Goal: Task Accomplishment & Management: Use online tool/utility

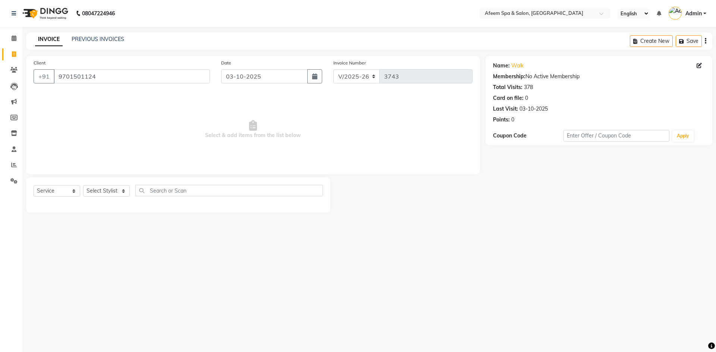
select select "750"
select select "service"
click at [118, 188] on select "Select Stylist anil deep [PERSON_NAME] [PERSON_NAME] Product [PERSON_NAME] sach…" at bounding box center [106, 191] width 47 height 12
select select "45310"
click at [83, 185] on select "Select Stylist anil deep [PERSON_NAME] [PERSON_NAME] Product [PERSON_NAME] sach…" at bounding box center [106, 191] width 47 height 12
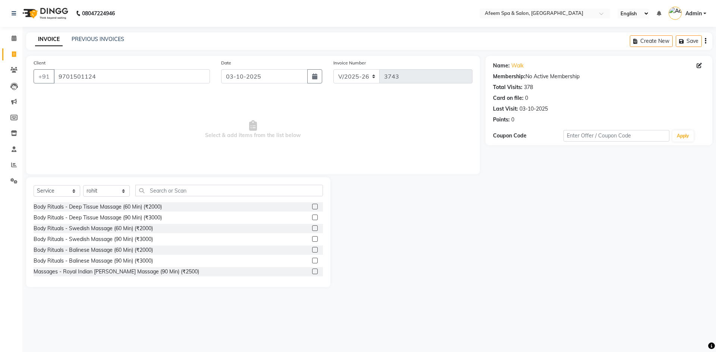
click at [312, 206] on label at bounding box center [315, 207] width 6 height 6
click at [312, 206] on input "checkbox" at bounding box center [314, 207] width 5 height 5
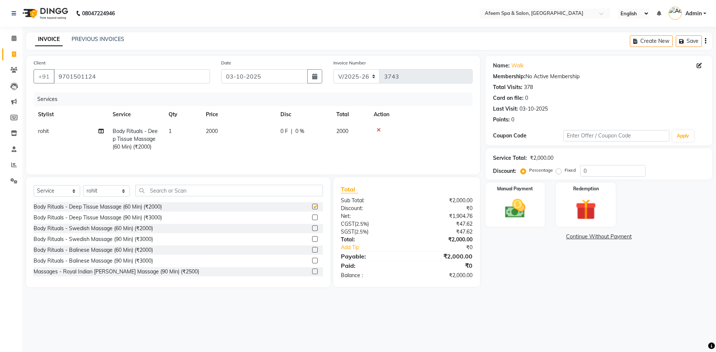
checkbox input "false"
click at [262, 130] on td "2000" at bounding box center [238, 139] width 75 height 32
select select "45310"
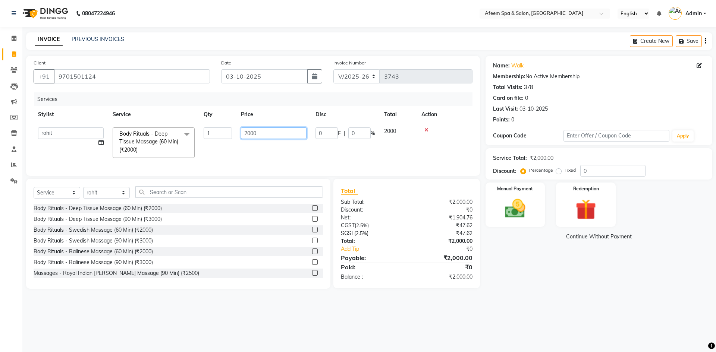
drag, startPoint x: 262, startPoint y: 129, endPoint x: 231, endPoint y: 143, distance: 34.4
click at [231, 143] on tr "anil deep [PERSON_NAME] [PERSON_NAME] Product [PERSON_NAME] sachin [PERSON_NAME…" at bounding box center [253, 143] width 439 height 40
type input "250"
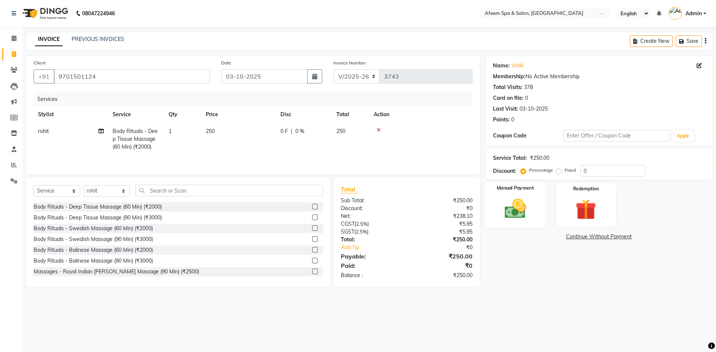
click at [524, 219] on img at bounding box center [515, 209] width 35 height 25
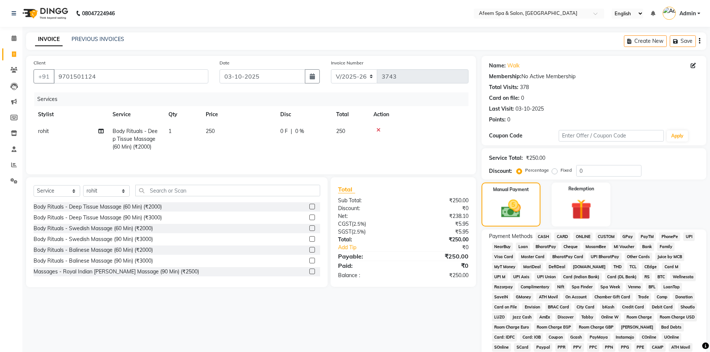
click at [542, 246] on span "BharatPay" at bounding box center [545, 247] width 25 height 9
click at [583, 235] on span "ONLINE" at bounding box center [583, 237] width 19 height 9
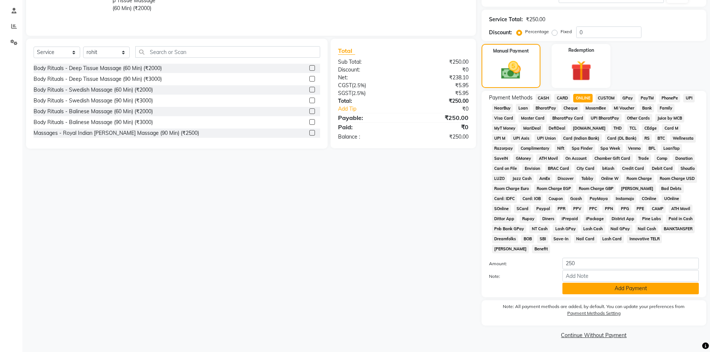
click at [612, 292] on button "Add Payment" at bounding box center [631, 289] width 136 height 12
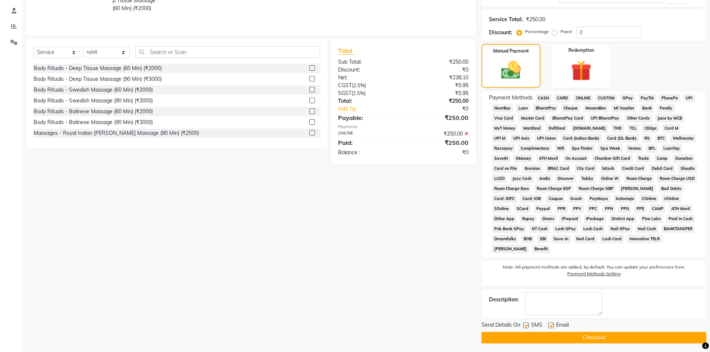
click at [627, 337] on button "Checkout" at bounding box center [594, 338] width 225 height 12
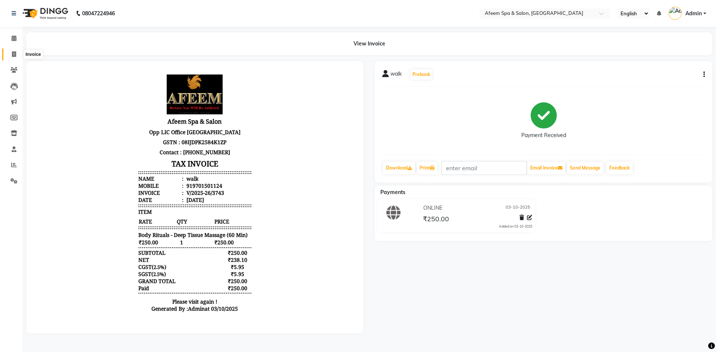
click at [18, 52] on span at bounding box center [13, 54] width 13 height 9
select select "service"
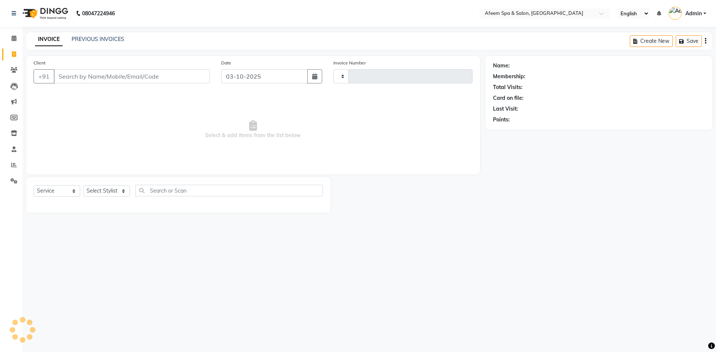
type input "3744"
select select "750"
type input "9701501124"
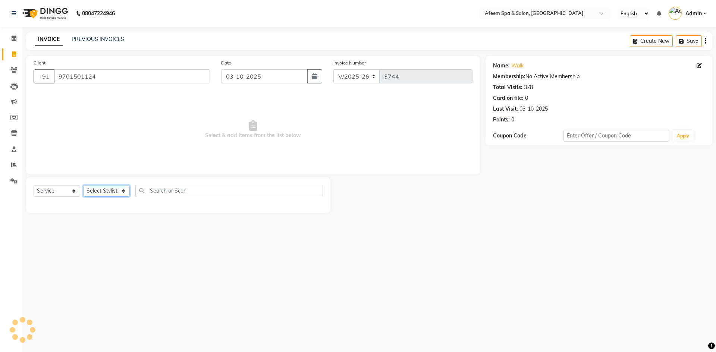
click at [97, 191] on select "Select Stylist" at bounding box center [106, 191] width 47 height 12
click at [97, 189] on select "Select Stylist" at bounding box center [106, 191] width 47 height 12
click at [49, 185] on div "Select Service Product Membership Package Voucher Prepaid Gift Card Select Styl…" at bounding box center [178, 195] width 304 height 35
click at [51, 189] on select "Select Service Product Membership Package Voucher Prepaid Gift Card" at bounding box center [57, 191] width 47 height 12
click at [114, 188] on select "Select Stylist anil deep [PERSON_NAME] [PERSON_NAME] Product [PERSON_NAME] sach…" at bounding box center [106, 191] width 47 height 12
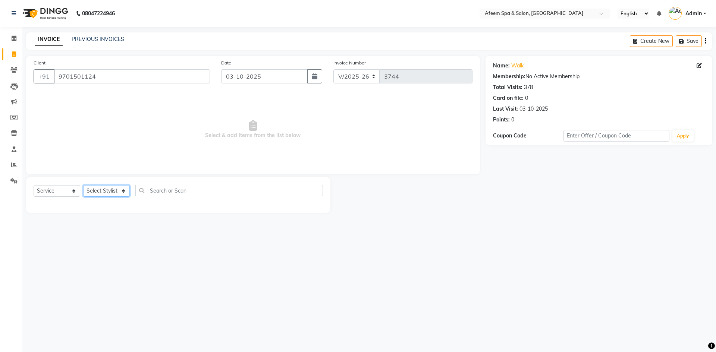
select select "48034"
click at [83, 185] on select "Select Stylist anil deep [PERSON_NAME] [PERSON_NAME] Product [PERSON_NAME] sach…" at bounding box center [106, 191] width 47 height 12
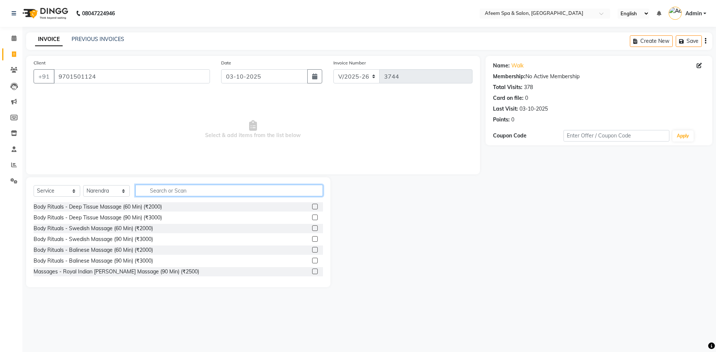
click at [295, 192] on input "text" at bounding box center [229, 191] width 188 height 12
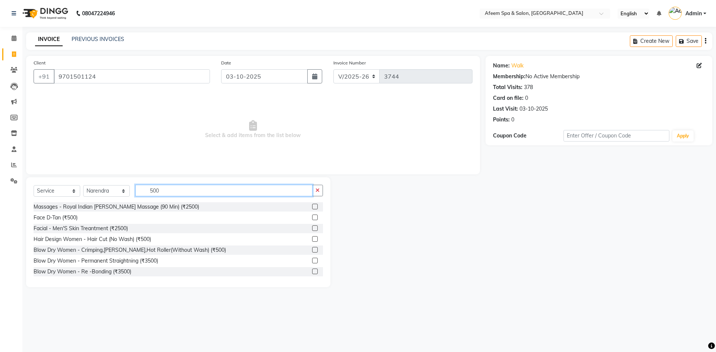
type input "500"
click at [312, 216] on label at bounding box center [315, 218] width 6 height 6
click at [312, 216] on input "checkbox" at bounding box center [314, 218] width 5 height 5
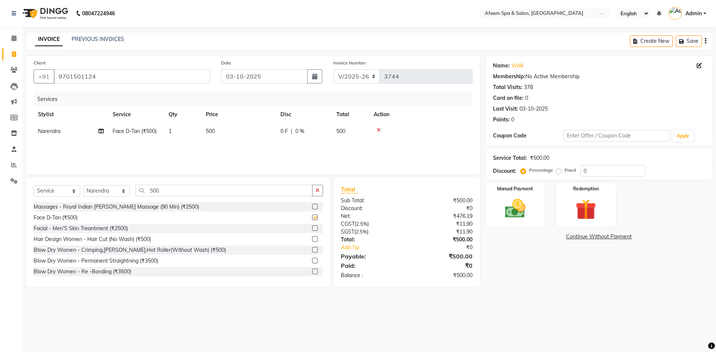
checkbox input "false"
click at [531, 207] on img at bounding box center [515, 209] width 35 height 25
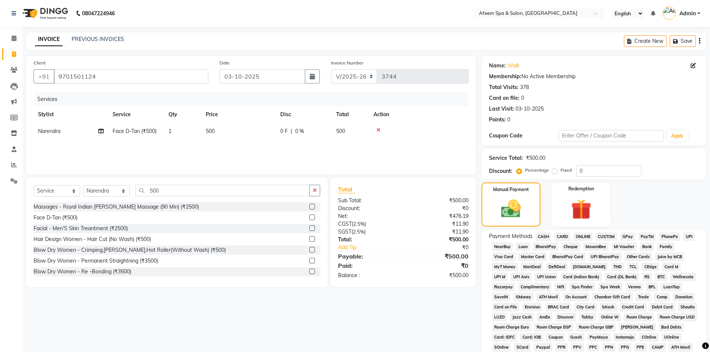
click at [580, 235] on span "ONLINE" at bounding box center [583, 237] width 19 height 9
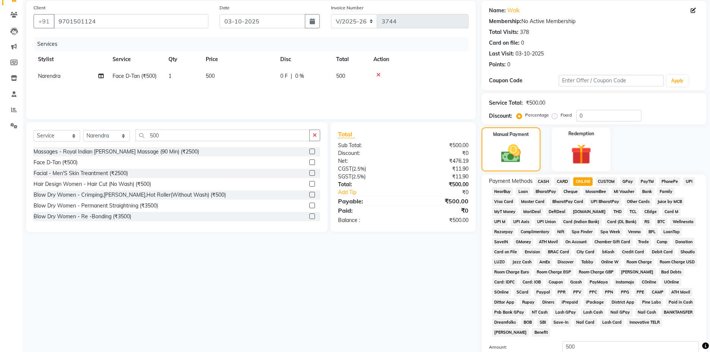
scroll to position [139, 0]
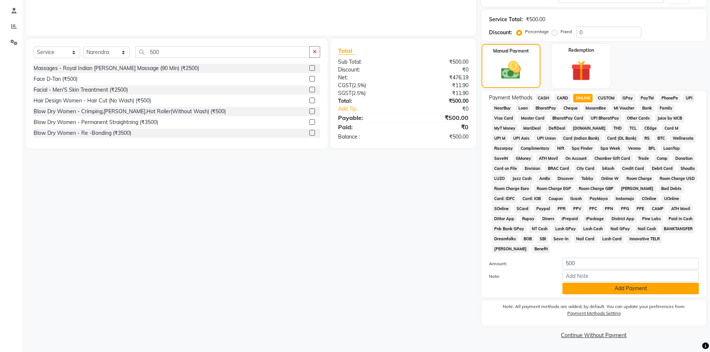
click at [598, 290] on button "Add Payment" at bounding box center [631, 289] width 136 height 12
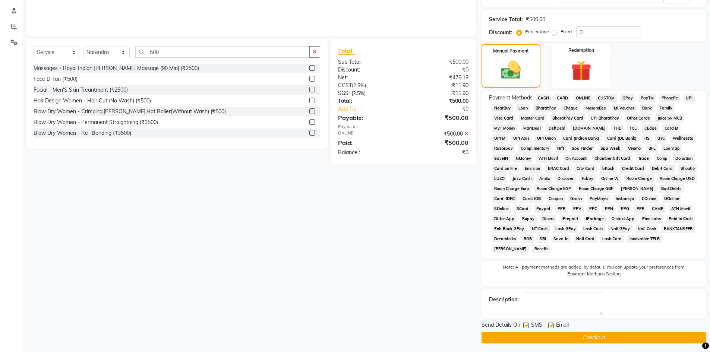
click at [600, 339] on button "Checkout" at bounding box center [594, 338] width 225 height 12
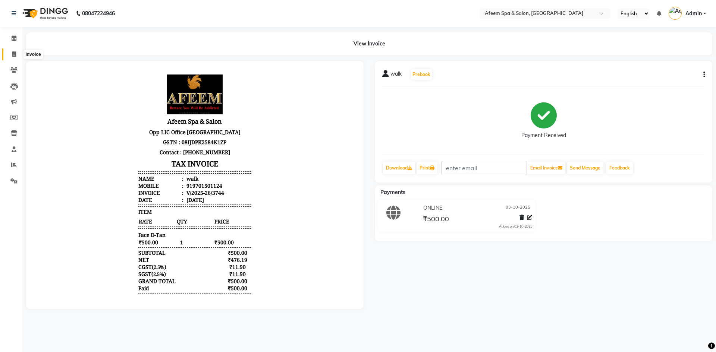
drag, startPoint x: 12, startPoint y: 56, endPoint x: 15, endPoint y: 53, distance: 4.0
click at [12, 56] on icon at bounding box center [14, 54] width 4 height 6
select select "service"
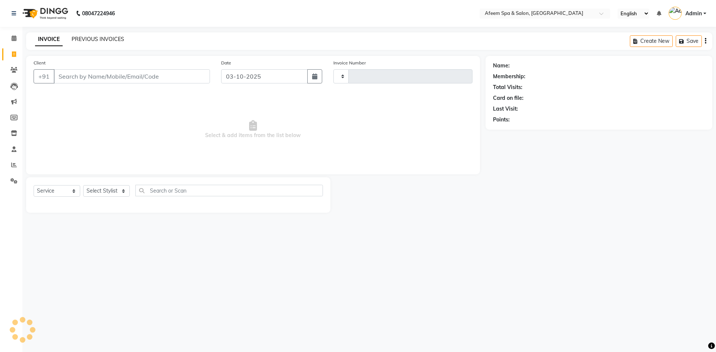
type input "3745"
select select "750"
click at [114, 77] on input "Client" at bounding box center [132, 76] width 156 height 14
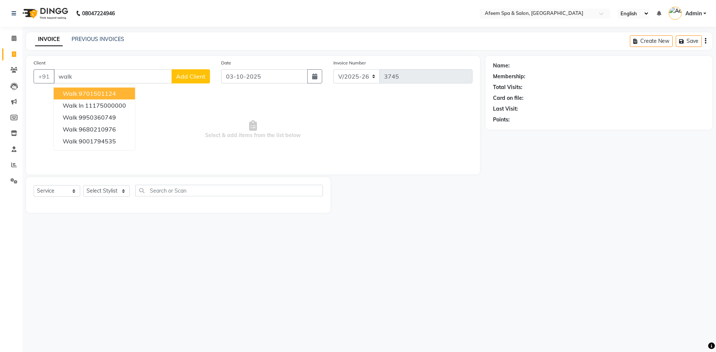
click at [99, 99] on button "walk 9701501124" at bounding box center [94, 94] width 81 height 12
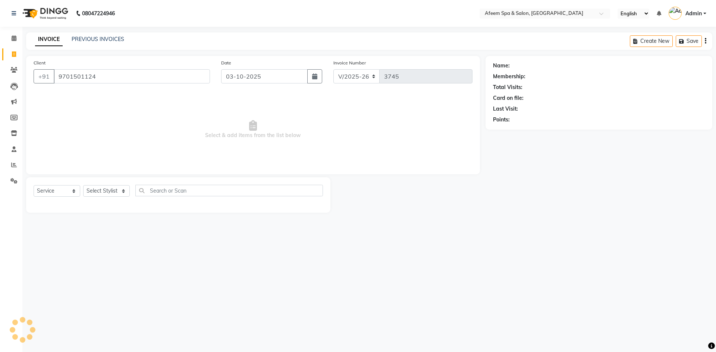
type input "9701501124"
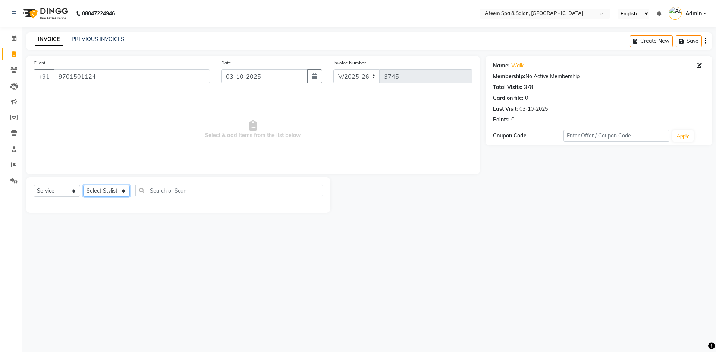
click at [102, 194] on select "Select Stylist anil deep [PERSON_NAME] [PERSON_NAME] Product [PERSON_NAME] sach…" at bounding box center [106, 191] width 47 height 12
select select "12004"
click at [83, 185] on select "Select Stylist anil deep [PERSON_NAME] [PERSON_NAME] Product [PERSON_NAME] sach…" at bounding box center [106, 191] width 47 height 12
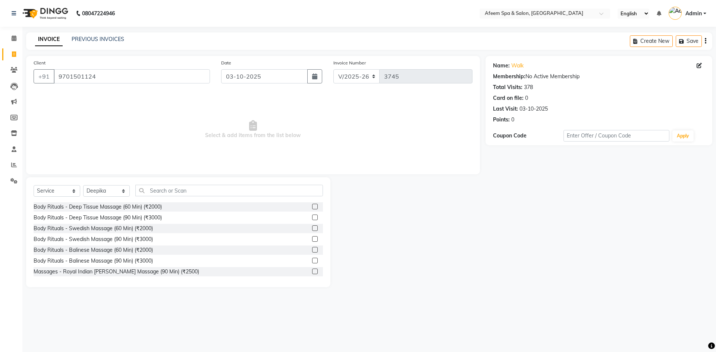
click at [312, 205] on label at bounding box center [315, 207] width 6 height 6
click at [312, 205] on input "checkbox" at bounding box center [314, 207] width 5 height 5
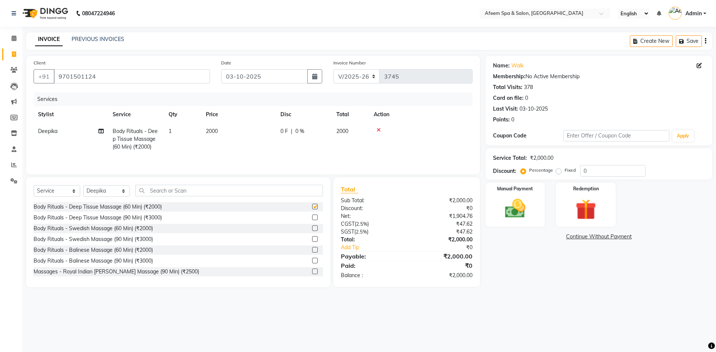
checkbox input "false"
click at [258, 127] on td "2000" at bounding box center [238, 139] width 75 height 32
select select "12004"
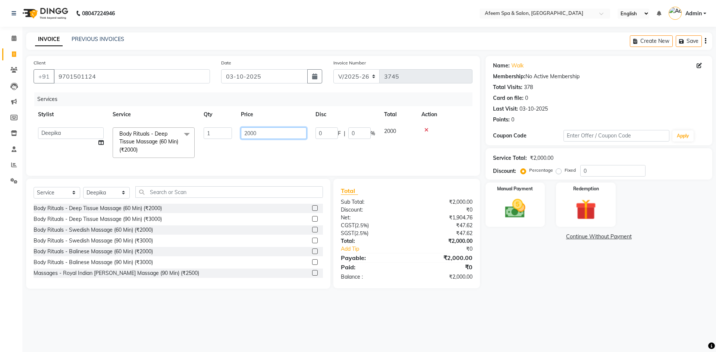
click at [275, 132] on input "2000" at bounding box center [274, 134] width 66 height 12
type input "2"
type input "1200"
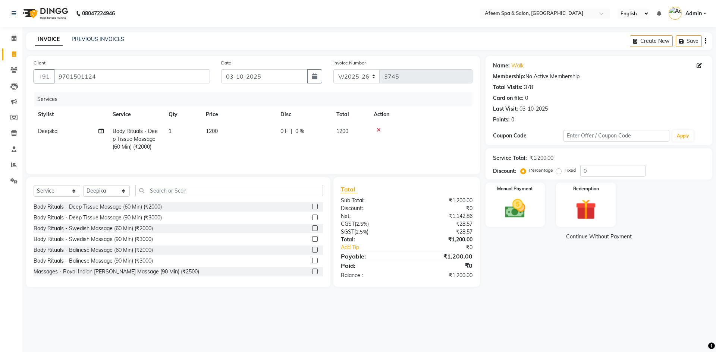
click at [286, 152] on tr "Deepika Body Rituals - Deep Tissue Massage (60 Min) (₹2000) 1 1200 0 F | 0 % 12…" at bounding box center [253, 139] width 439 height 32
click at [529, 205] on img at bounding box center [515, 209] width 35 height 25
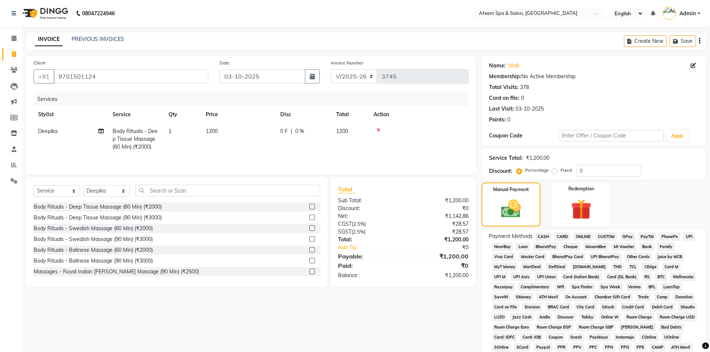
click at [540, 238] on span "CASH" at bounding box center [544, 237] width 16 height 9
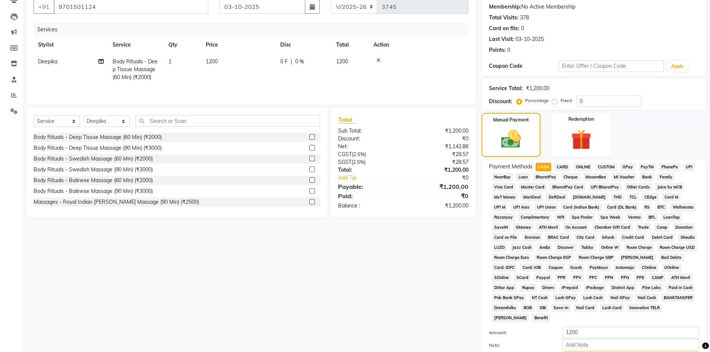
scroll to position [139, 0]
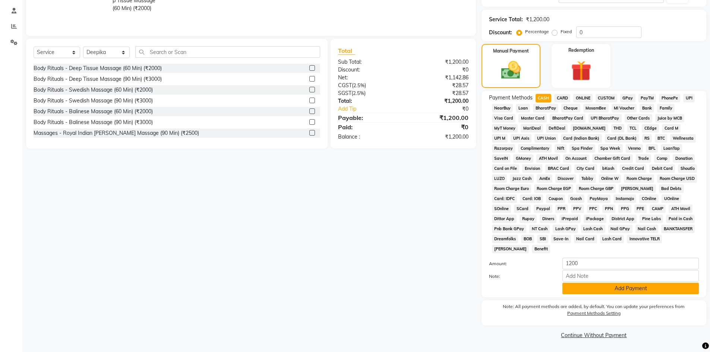
click at [603, 285] on button "Add Payment" at bounding box center [631, 289] width 136 height 12
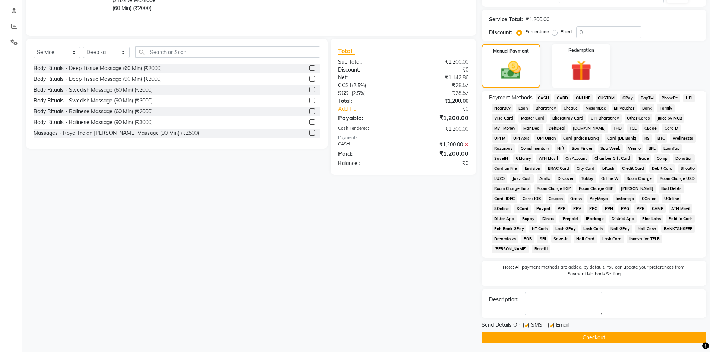
click at [589, 338] on button "Checkout" at bounding box center [594, 338] width 225 height 12
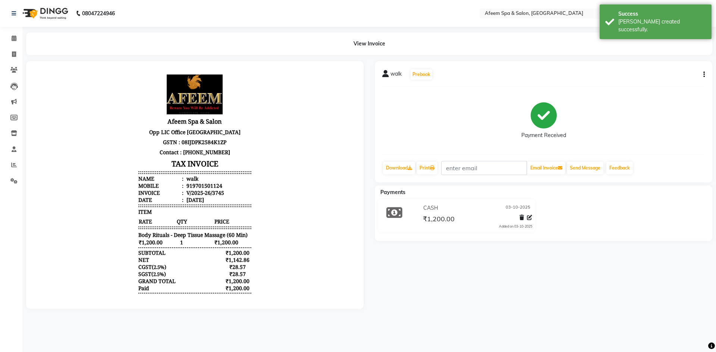
click at [367, 185] on div at bounding box center [195, 185] width 349 height 248
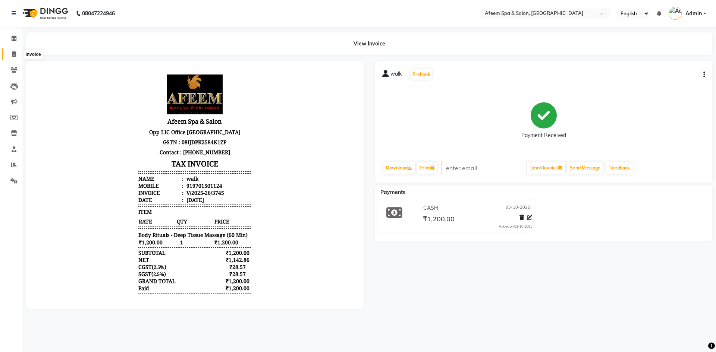
click at [9, 54] on span at bounding box center [13, 54] width 13 height 9
select select "service"
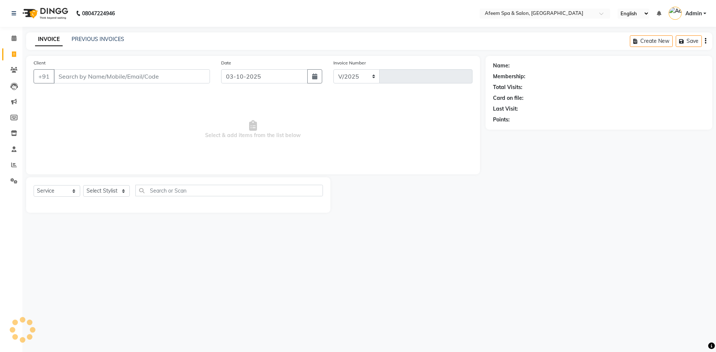
select select "750"
type input "3746"
type input "9701501124"
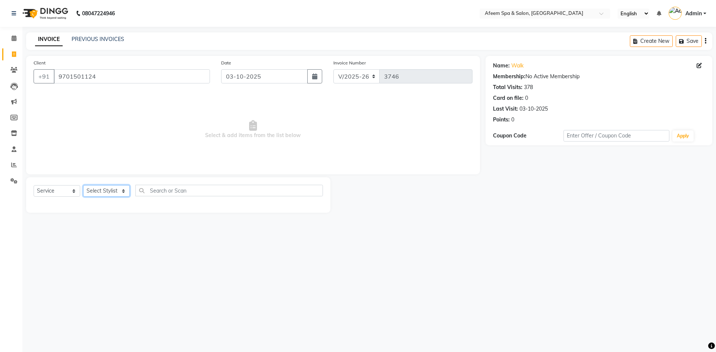
click at [112, 191] on select "Select Stylist anil deep [PERSON_NAME] [PERSON_NAME] Product [PERSON_NAME] sach…" at bounding box center [106, 191] width 47 height 12
select select "26114"
click at [83, 185] on select "Select Stylist anil deep [PERSON_NAME] [PERSON_NAME] Product [PERSON_NAME] sach…" at bounding box center [106, 191] width 47 height 12
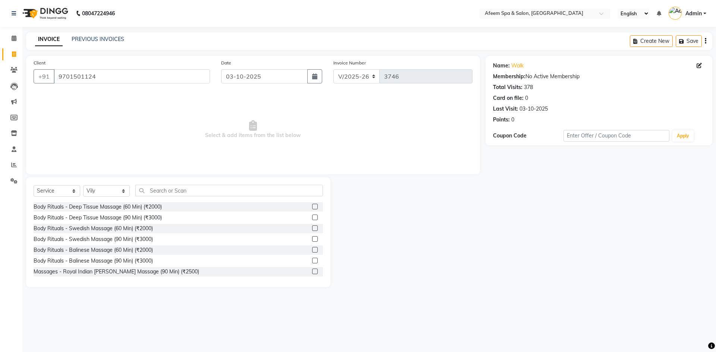
click at [312, 207] on label at bounding box center [315, 207] width 6 height 6
click at [312, 207] on input "checkbox" at bounding box center [314, 207] width 5 height 5
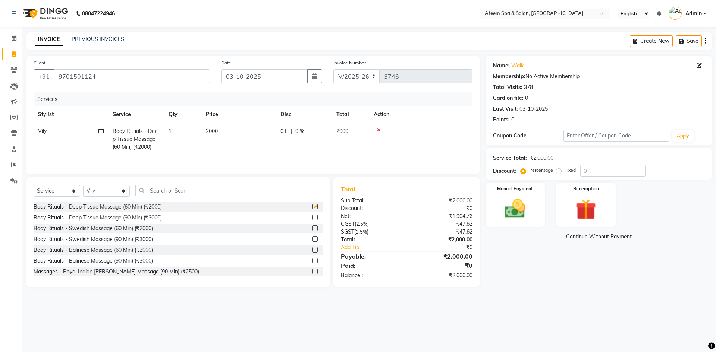
checkbox input "false"
click at [242, 134] on td "2000" at bounding box center [238, 139] width 75 height 32
select select "26114"
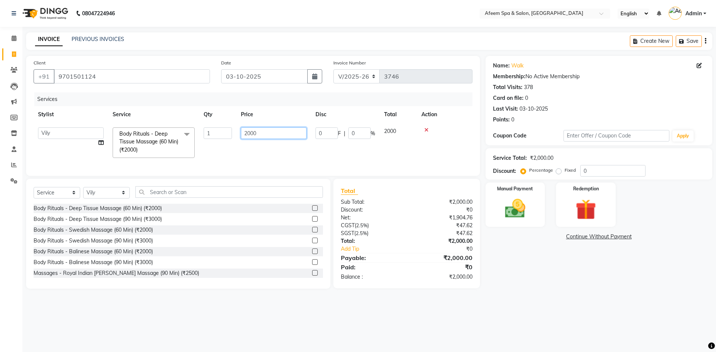
drag, startPoint x: 262, startPoint y: 132, endPoint x: 233, endPoint y: 134, distance: 28.8
click at [233, 134] on tr "anil deep [PERSON_NAME] [PERSON_NAME] Product [PERSON_NAME] sachin [PERSON_NAME…" at bounding box center [253, 143] width 439 height 40
type input "6100"
click at [512, 208] on img at bounding box center [515, 209] width 35 height 25
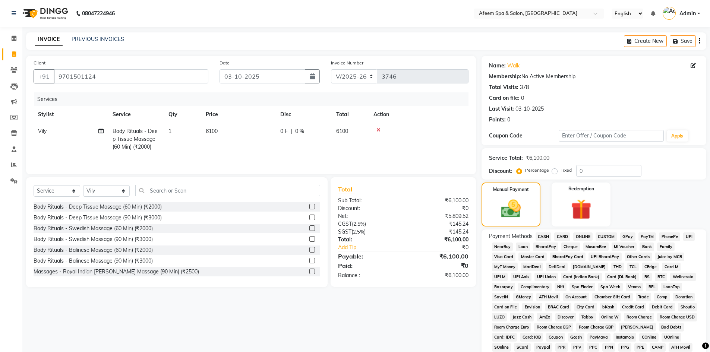
click at [544, 235] on span "CASH" at bounding box center [544, 237] width 16 height 9
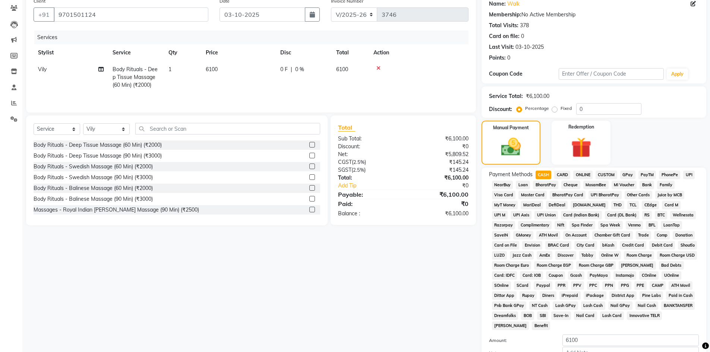
scroll to position [139, 0]
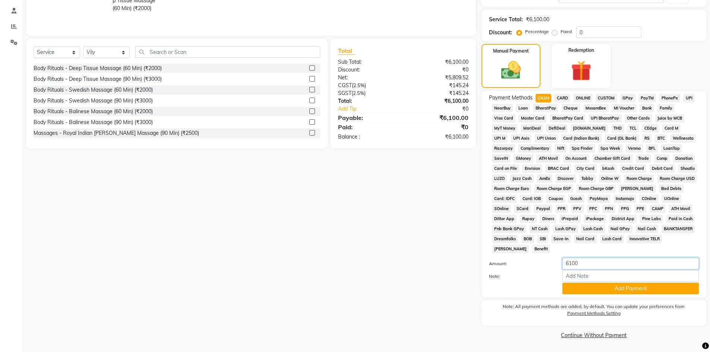
drag, startPoint x: 591, startPoint y: 264, endPoint x: 553, endPoint y: 269, distance: 38.7
click at [553, 269] on div "Amount: 6100" at bounding box center [594, 264] width 221 height 13
type input "2000"
click at [578, 286] on button "Add Payment" at bounding box center [631, 289] width 136 height 12
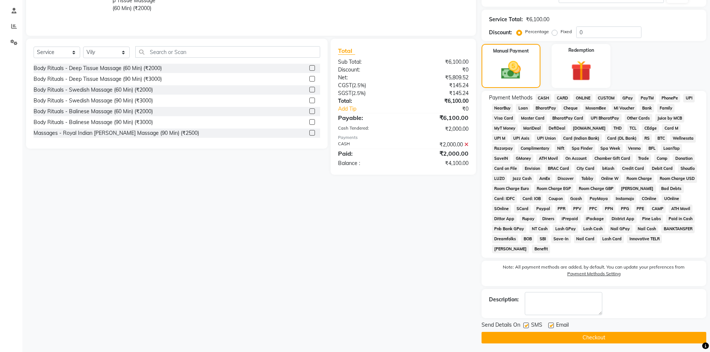
click at [585, 101] on span "ONLINE" at bounding box center [583, 98] width 19 height 9
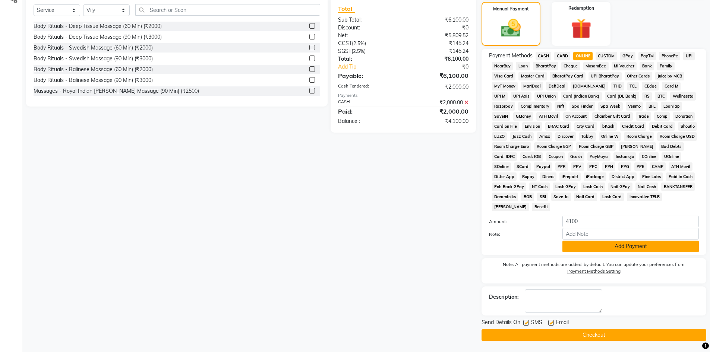
click at [595, 245] on button "Add Payment" at bounding box center [631, 247] width 136 height 12
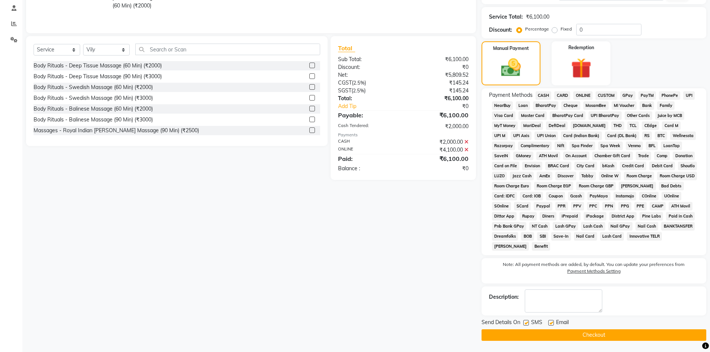
click at [597, 333] on button "Checkout" at bounding box center [594, 336] width 225 height 12
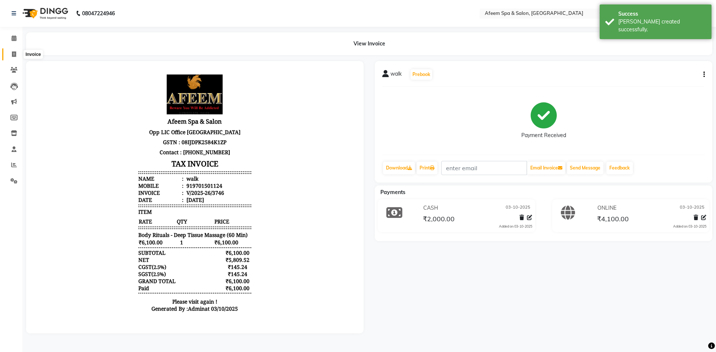
click at [12, 57] on span at bounding box center [13, 54] width 13 height 9
select select "service"
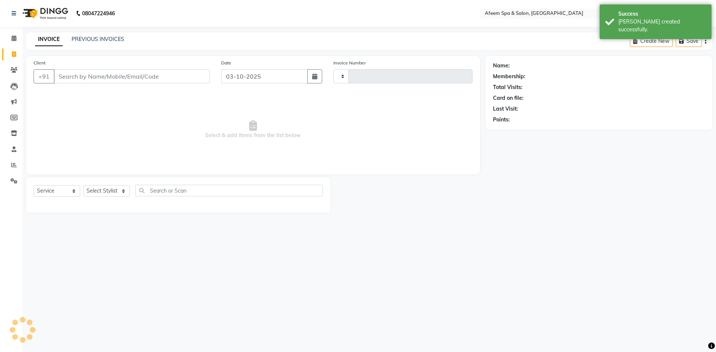
type input "3747"
select select "750"
click at [106, 40] on link "PREVIOUS INVOICES" at bounding box center [98, 39] width 53 height 7
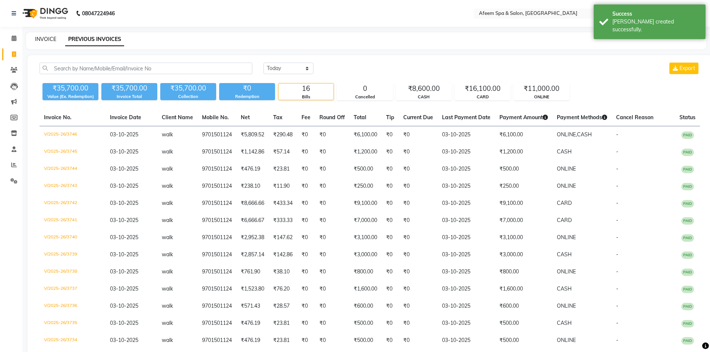
click at [47, 39] on link "INVOICE" at bounding box center [45, 39] width 21 height 7
select select "service"
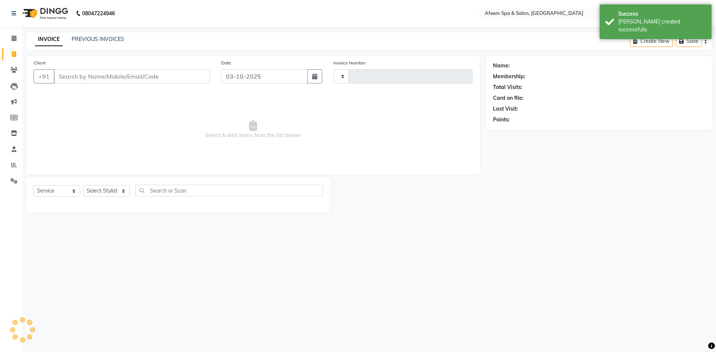
type input "3747"
select select "750"
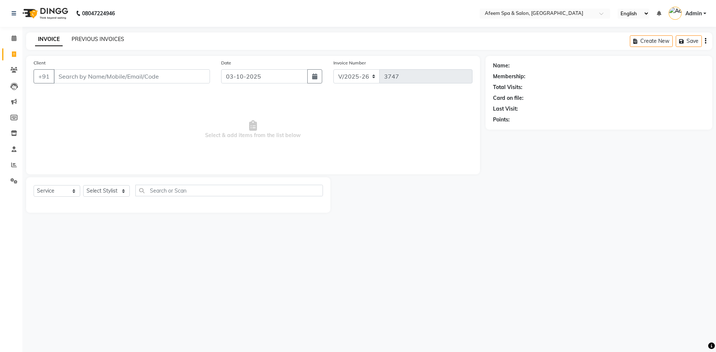
click at [107, 38] on link "PREVIOUS INVOICES" at bounding box center [98, 39] width 53 height 7
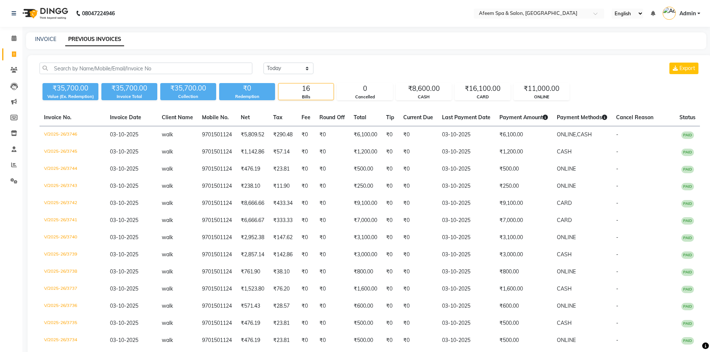
click at [52, 35] on div "INVOICE" at bounding box center [45, 39] width 21 height 8
click at [47, 39] on link "INVOICE" at bounding box center [45, 39] width 21 height 7
select select "service"
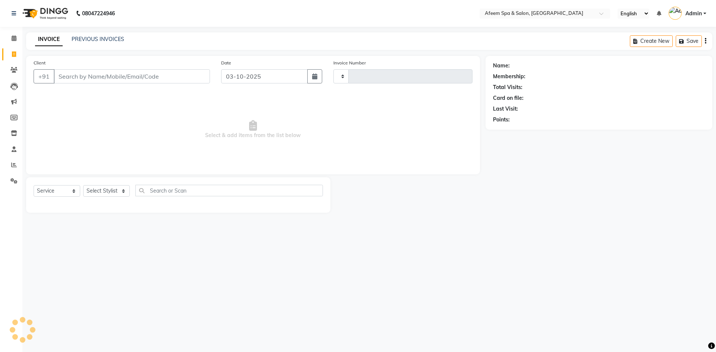
type input "3747"
select select "750"
click at [716, 101] on div "Name: Membership: Total Visits: Card on file: Last Visit: Points:" at bounding box center [602, 134] width 232 height 157
click at [111, 39] on link "PREVIOUS INVOICES" at bounding box center [98, 39] width 53 height 7
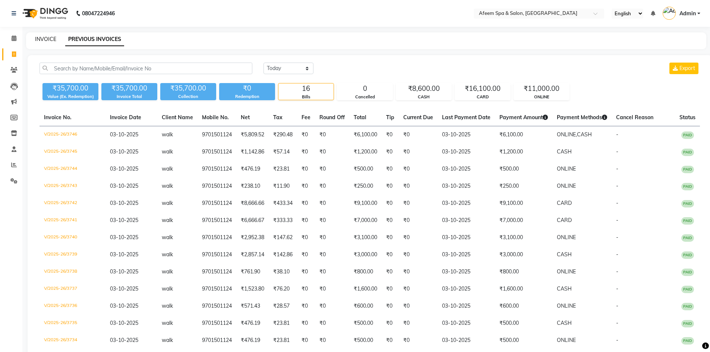
click at [43, 41] on link "INVOICE" at bounding box center [45, 39] width 21 height 7
select select "service"
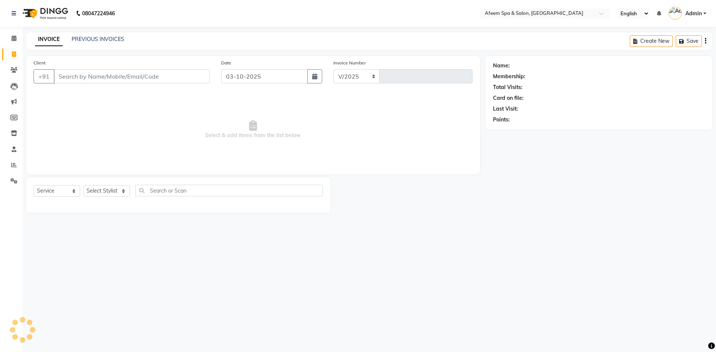
select select "750"
type input "3747"
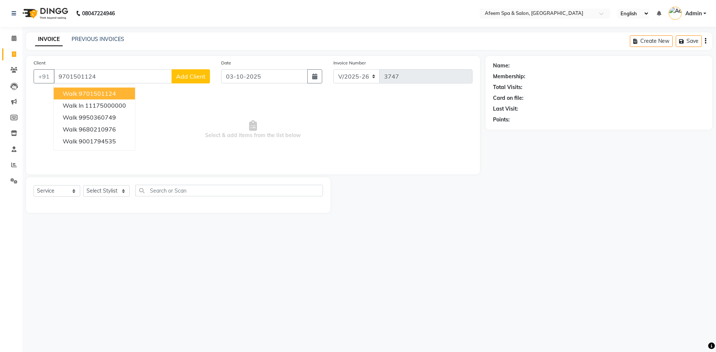
type input "9701501124"
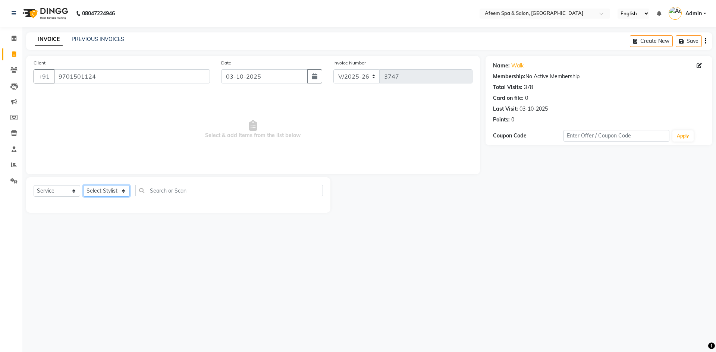
click at [103, 188] on select "Select Stylist anil deep [PERSON_NAME] [PERSON_NAME] Product [PERSON_NAME] sach…" at bounding box center [106, 191] width 47 height 12
select select "45310"
click at [83, 185] on select "Select Stylist anil deep [PERSON_NAME] [PERSON_NAME] Product [PERSON_NAME] sach…" at bounding box center [106, 191] width 47 height 12
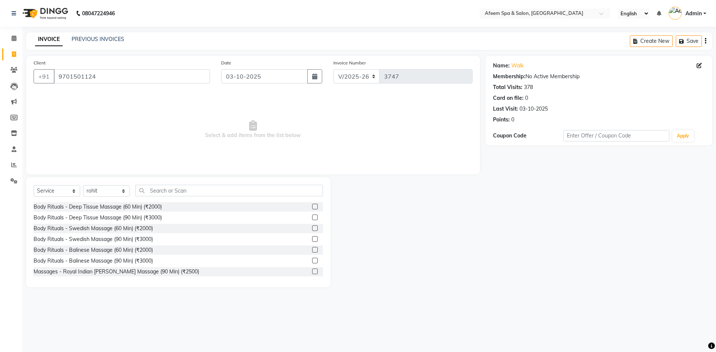
click at [312, 207] on label at bounding box center [315, 207] width 6 height 6
click at [312, 207] on input "checkbox" at bounding box center [314, 207] width 5 height 5
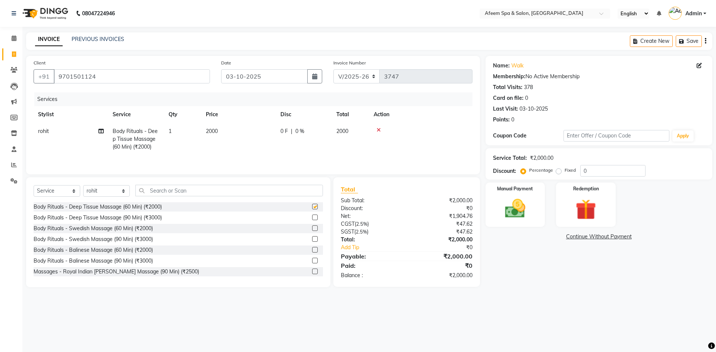
checkbox input "false"
click at [253, 140] on td "2000" at bounding box center [238, 139] width 75 height 32
select select "45310"
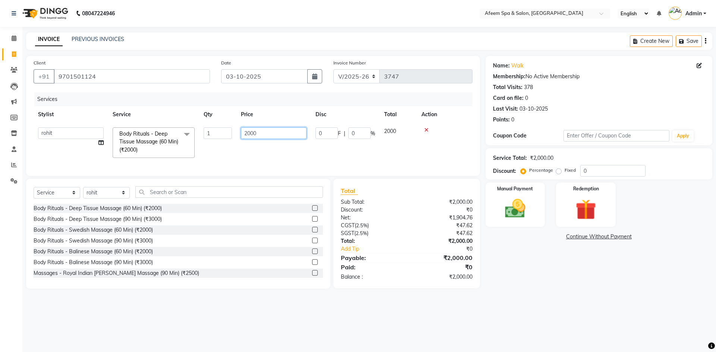
drag, startPoint x: 262, startPoint y: 135, endPoint x: 227, endPoint y: 142, distance: 35.4
click at [227, 142] on tr "anil deep [PERSON_NAME] [PERSON_NAME] Product [PERSON_NAME] sachin [PERSON_NAME…" at bounding box center [253, 143] width 439 height 40
type input "750"
click at [534, 211] on div "Manual Payment" at bounding box center [515, 205] width 62 height 46
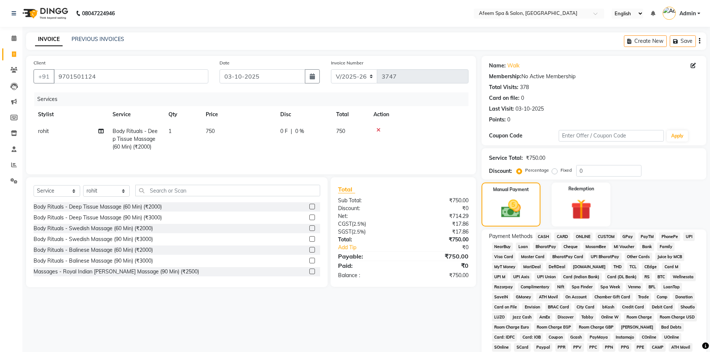
click at [543, 237] on span "CASH" at bounding box center [544, 237] width 16 height 9
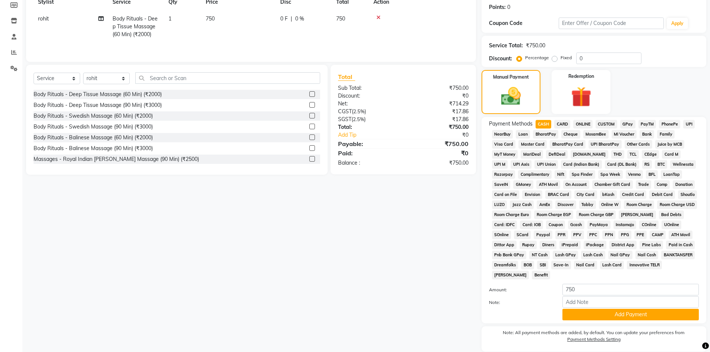
scroll to position [139, 0]
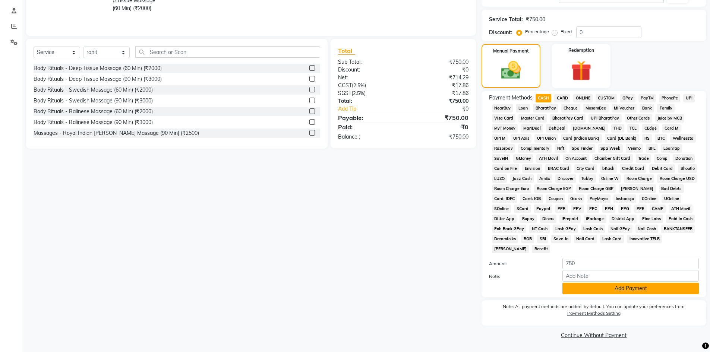
click at [576, 294] on button "Add Payment" at bounding box center [631, 289] width 136 height 12
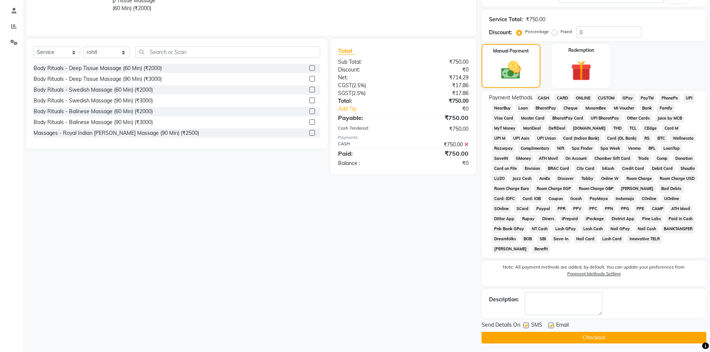
click at [583, 336] on button "Checkout" at bounding box center [594, 338] width 225 height 12
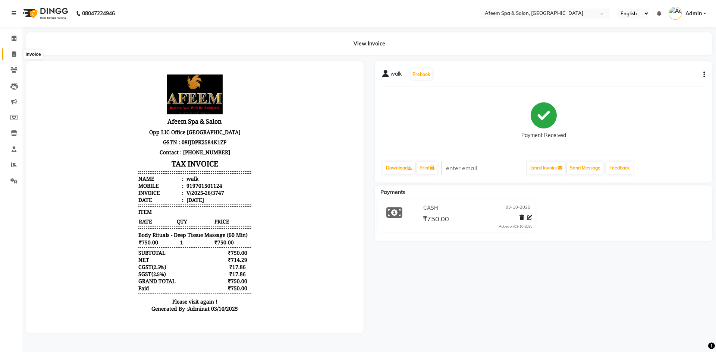
click at [14, 53] on icon at bounding box center [14, 54] width 4 height 6
select select "service"
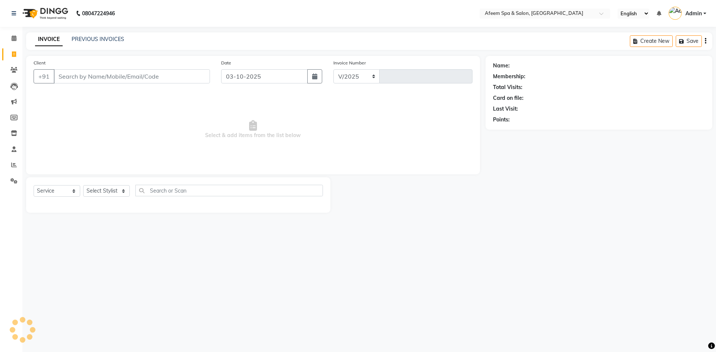
select select "750"
type input "3748"
click at [90, 41] on link "PREVIOUS INVOICES" at bounding box center [98, 39] width 53 height 7
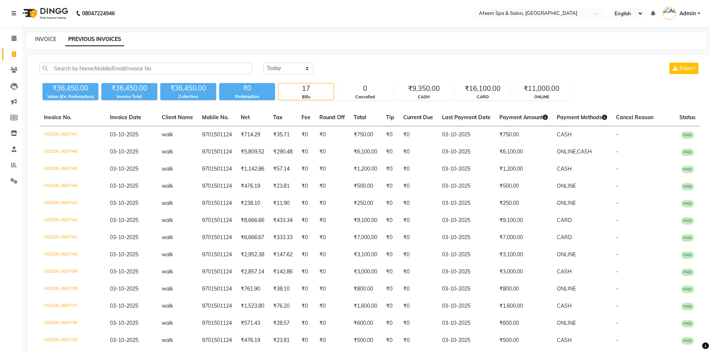
click at [40, 40] on link "INVOICE" at bounding box center [45, 39] width 21 height 7
select select "service"
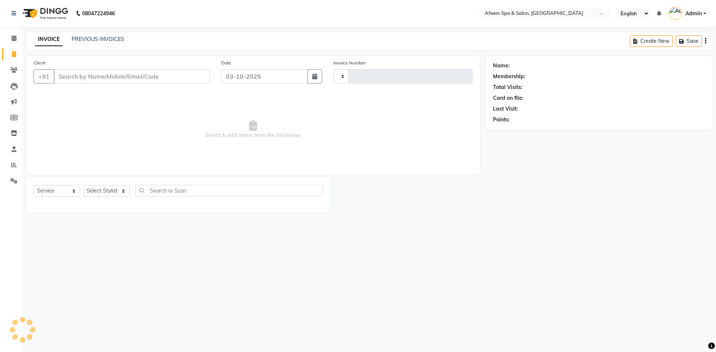
type input "3748"
select select "750"
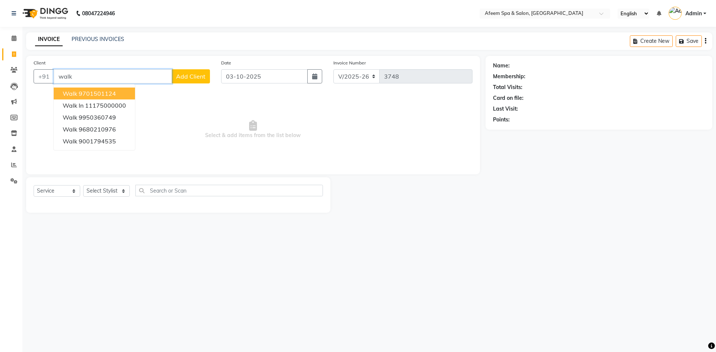
click at [89, 83] on input "walk" at bounding box center [113, 76] width 118 height 14
click at [90, 93] on ngb-highlight "9701501124" at bounding box center [97, 93] width 37 height 7
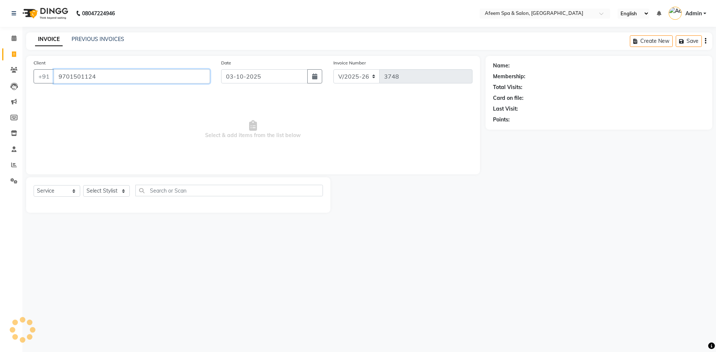
type input "9701501124"
click at [102, 193] on select "Select Stylist anil deep [PERSON_NAME] [PERSON_NAME] Product [PERSON_NAME] sach…" at bounding box center [106, 191] width 47 height 12
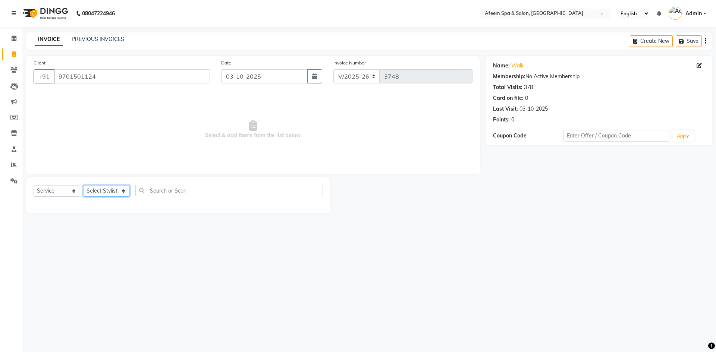
select select "45310"
click at [83, 185] on select "Select Stylist anil deep [PERSON_NAME] [PERSON_NAME] Product [PERSON_NAME] sach…" at bounding box center [106, 191] width 47 height 12
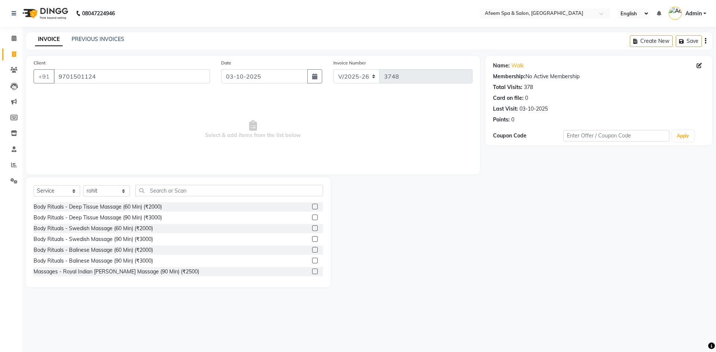
click at [312, 207] on label at bounding box center [315, 207] width 6 height 6
click at [312, 207] on input "checkbox" at bounding box center [314, 207] width 5 height 5
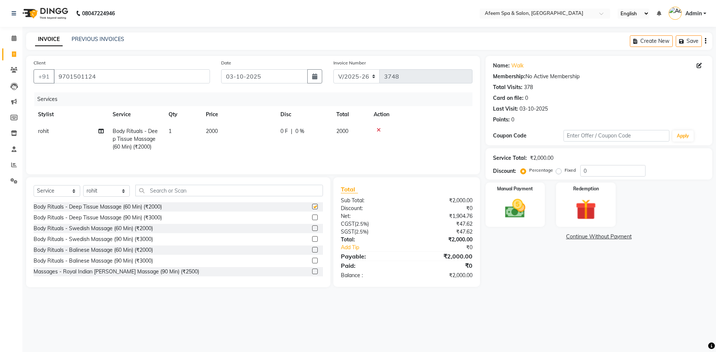
checkbox input "false"
click at [254, 130] on td "2000" at bounding box center [238, 139] width 75 height 32
select select "45310"
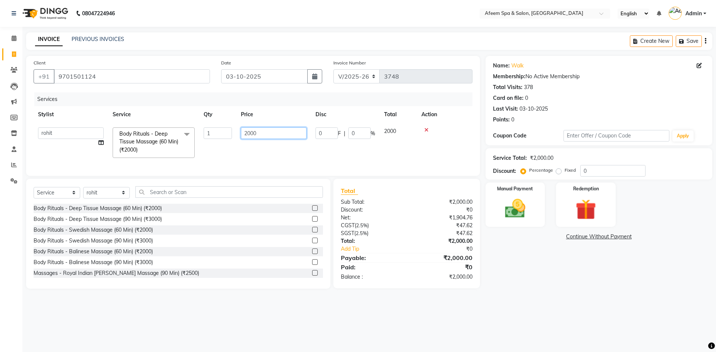
click at [286, 133] on input "2000" at bounding box center [274, 134] width 66 height 12
type input "250"
click at [364, 156] on div "Services Stylist Service Qty Price Disc Total Action anil deep Deepika [PERSON_…" at bounding box center [253, 130] width 439 height 76
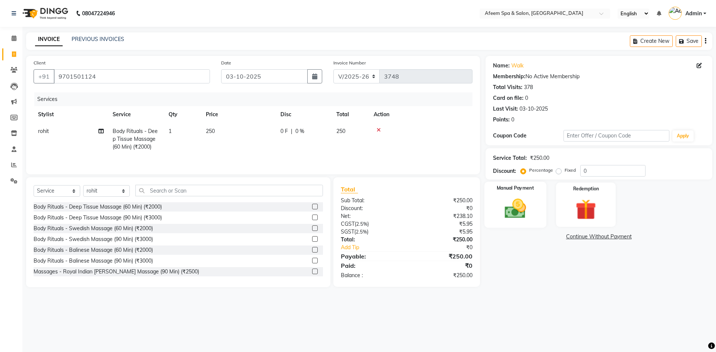
click at [507, 204] on img at bounding box center [515, 209] width 35 height 25
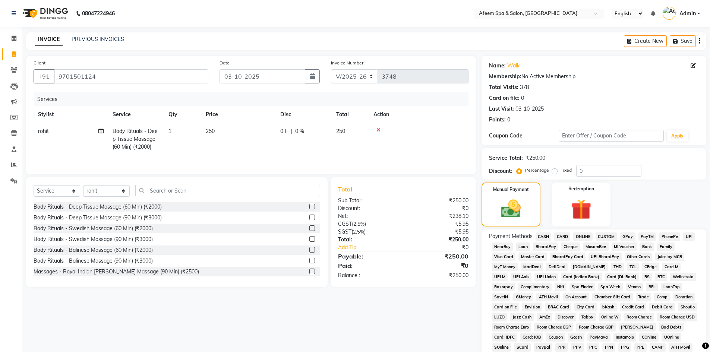
click at [580, 239] on span "ONLINE" at bounding box center [583, 237] width 19 height 9
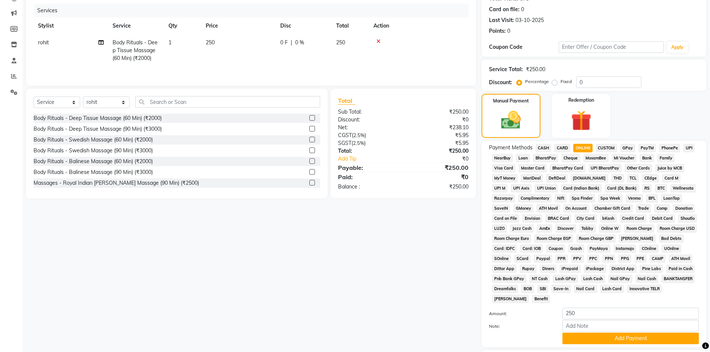
scroll to position [139, 0]
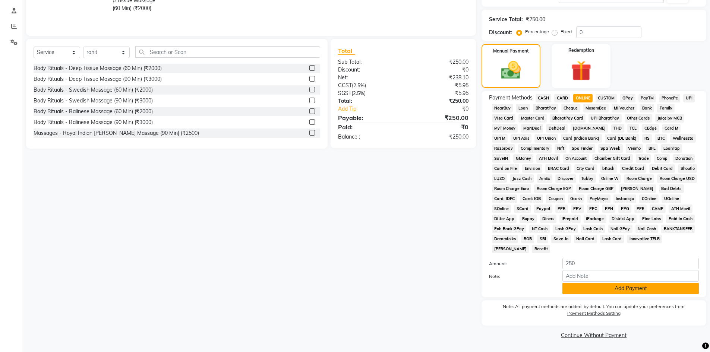
click at [597, 291] on button "Add Payment" at bounding box center [631, 289] width 136 height 12
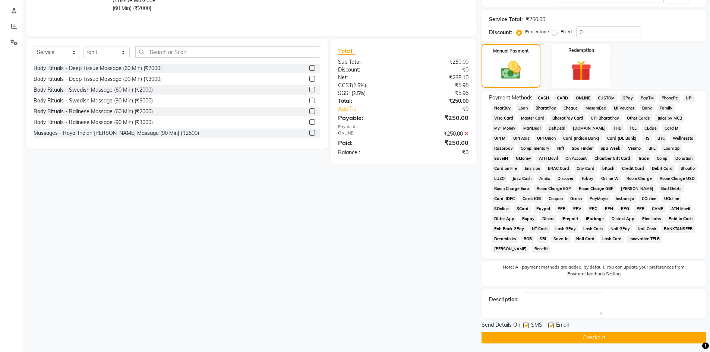
click at [567, 336] on button "Checkout" at bounding box center [594, 338] width 225 height 12
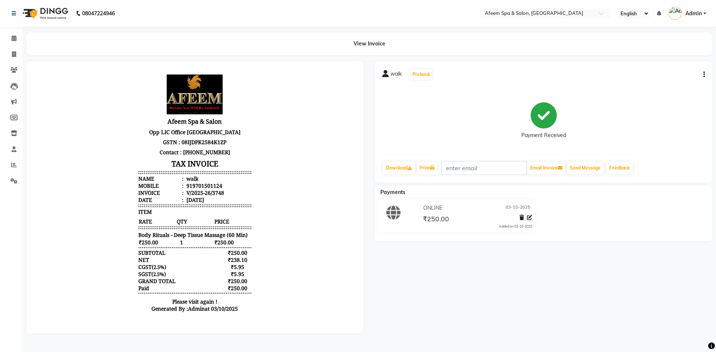
drag, startPoint x: 0, startPoint y: 69, endPoint x: 0, endPoint y: 95, distance: 26.1
click at [0, 69] on li "Clients" at bounding box center [11, 70] width 22 height 16
click at [15, 54] on icon at bounding box center [14, 54] width 4 height 6
select select "service"
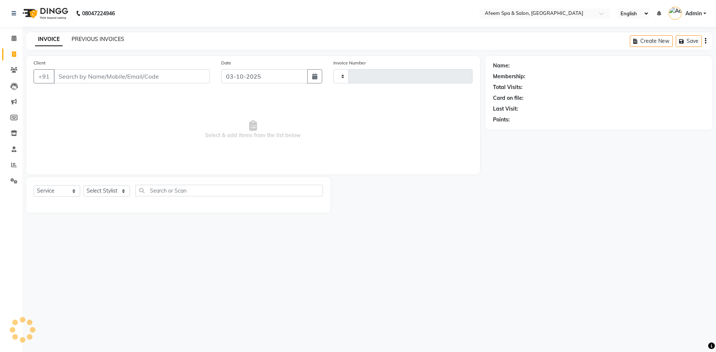
type input "3749"
select select "750"
click at [109, 39] on link "PREVIOUS INVOICES" at bounding box center [98, 39] width 53 height 7
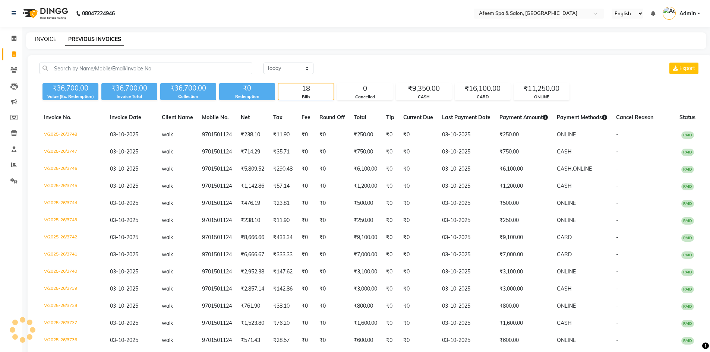
click at [51, 36] on link "INVOICE" at bounding box center [45, 39] width 21 height 7
select select "service"
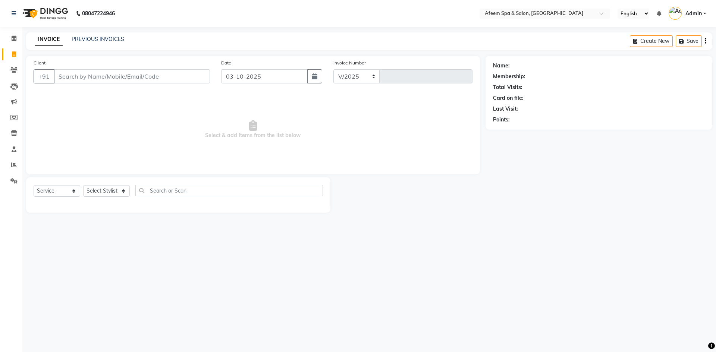
select select "750"
type input "3749"
click at [108, 37] on link "PREVIOUS INVOICES" at bounding box center [98, 39] width 53 height 7
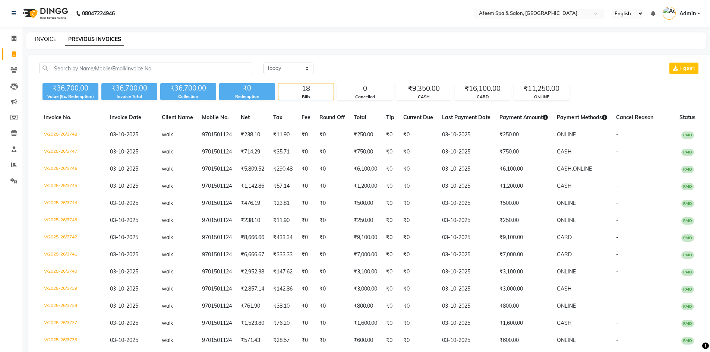
click at [38, 38] on link "INVOICE" at bounding box center [45, 39] width 21 height 7
select select "service"
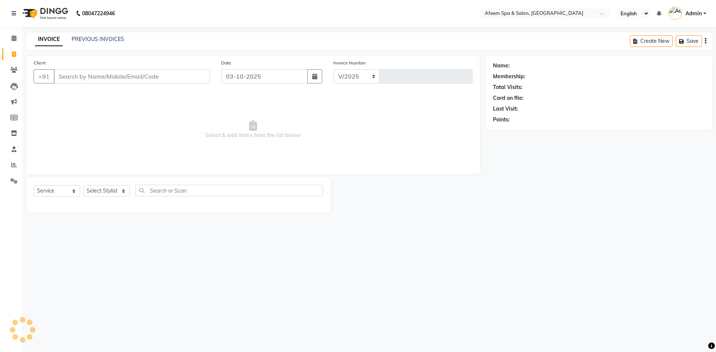
select select "750"
type input "3749"
click at [221, 352] on html "08047224946 Select Location × Afeem Spa & Salon, Surya Colony English ENGLISH E…" at bounding box center [358, 176] width 716 height 352
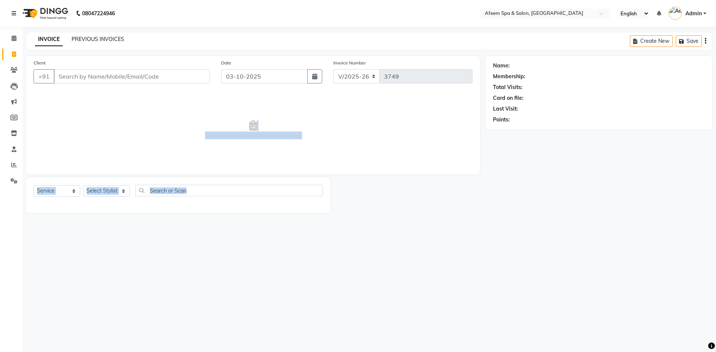
click at [115, 37] on link "PREVIOUS INVOICES" at bounding box center [98, 39] width 53 height 7
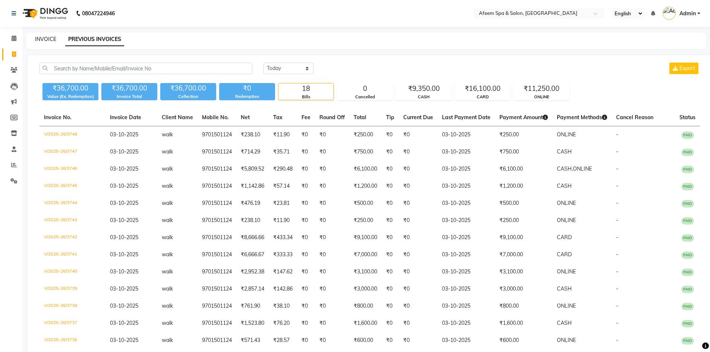
click at [41, 42] on link "INVOICE" at bounding box center [45, 39] width 21 height 7
select select "service"
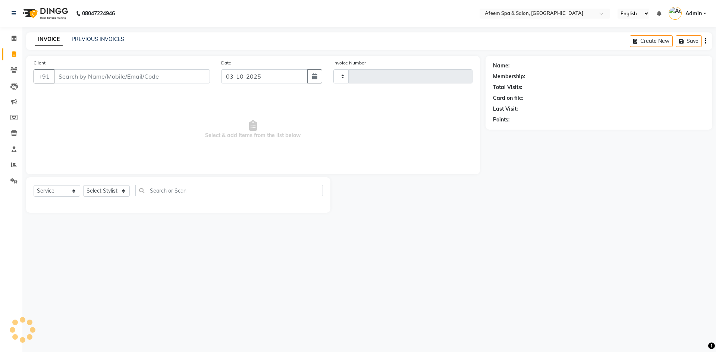
type input "3749"
select select "750"
